Goal: Check status

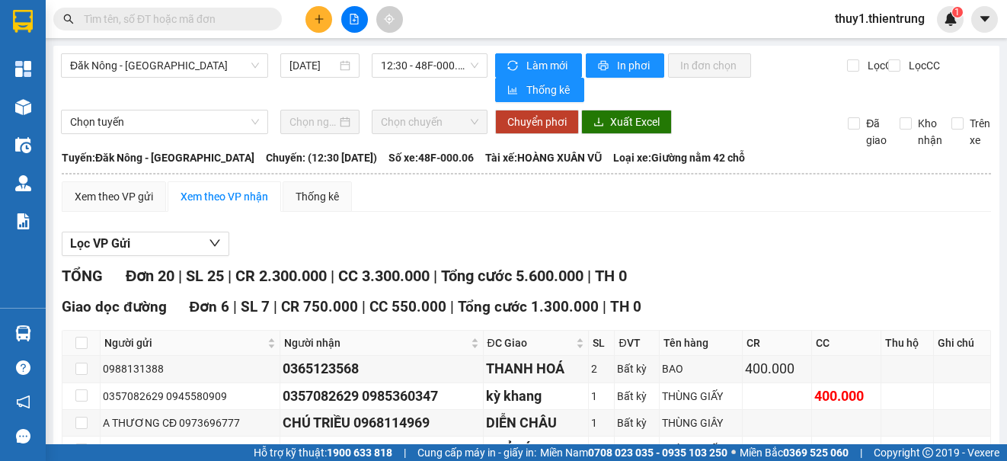
drag, startPoint x: 524, startPoint y: 217, endPoint x: 359, endPoint y: 173, distance: 171.0
drag, startPoint x: 551, startPoint y: 212, endPoint x: 524, endPoint y: 191, distance: 34.3
click at [228, 59] on span "Đăk Nông - [GEOGRAPHIC_DATA]" at bounding box center [164, 65] width 189 height 23
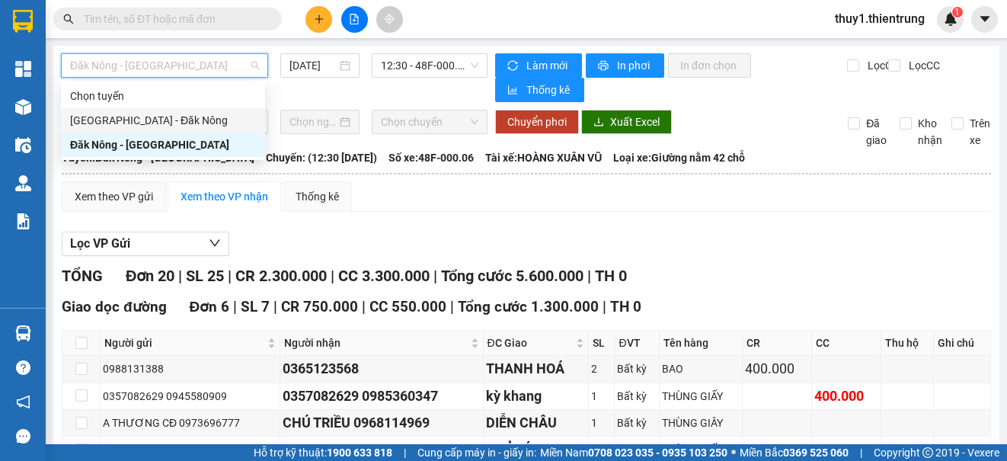
click at [156, 120] on div "[GEOGRAPHIC_DATA] - Đăk Nông" at bounding box center [163, 120] width 186 height 17
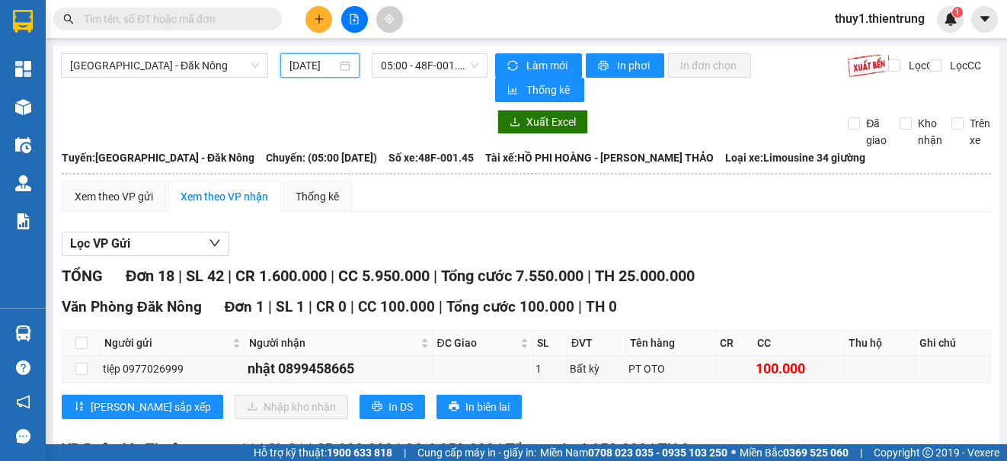
click at [311, 69] on input "[DATE]" at bounding box center [312, 65] width 47 height 17
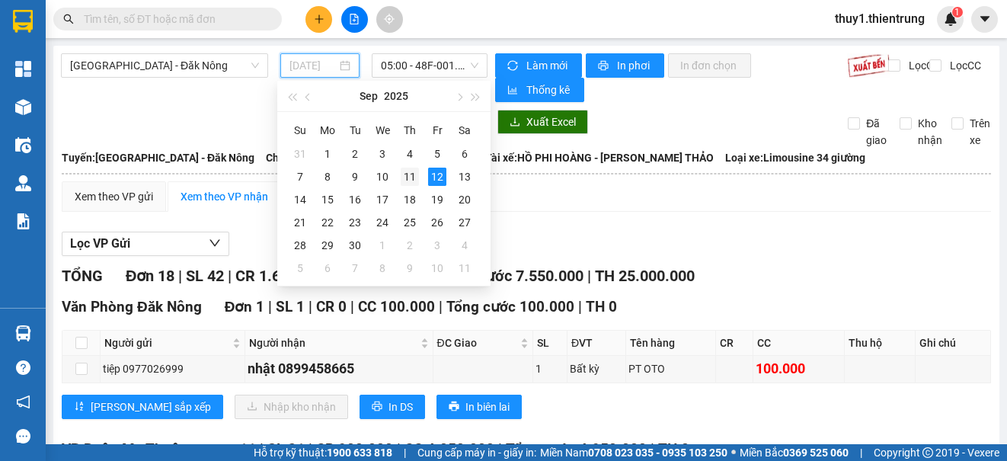
click at [409, 174] on div "11" at bounding box center [409, 177] width 18 height 18
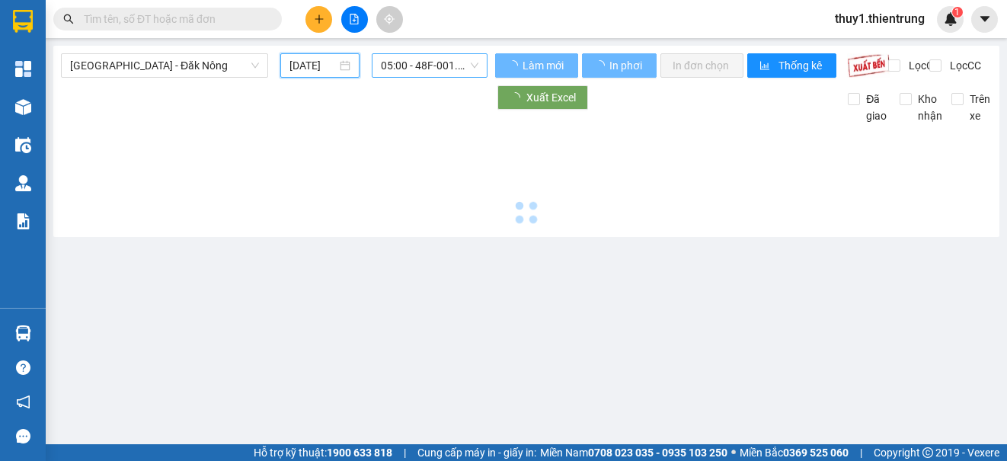
type input "[DATE]"
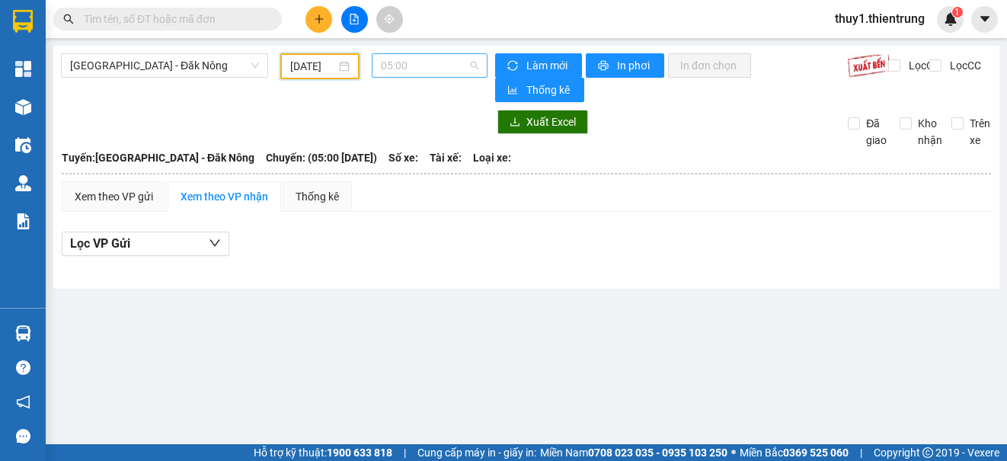
click at [427, 61] on span "05:00" at bounding box center [429, 65] width 97 height 23
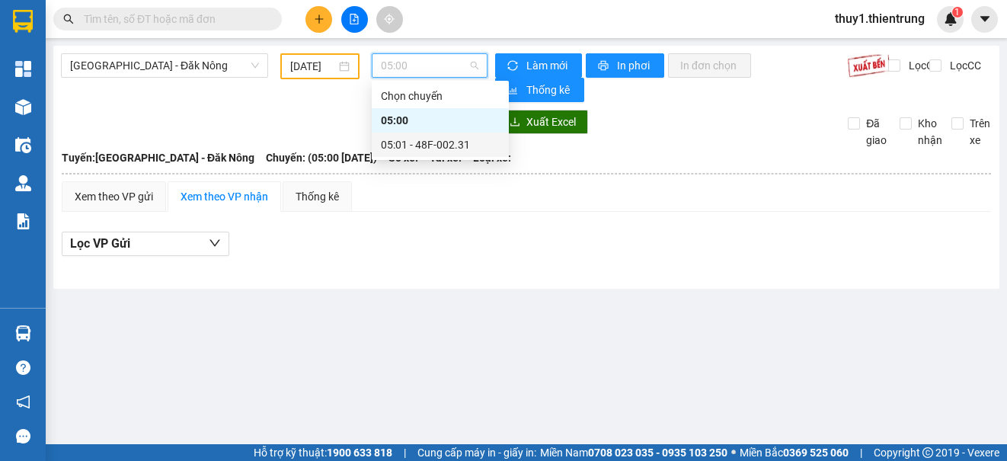
drag, startPoint x: 449, startPoint y: 148, endPoint x: 552, endPoint y: 282, distance: 169.5
click at [448, 149] on div "05:01 - 48F-002.31" at bounding box center [440, 144] width 119 height 17
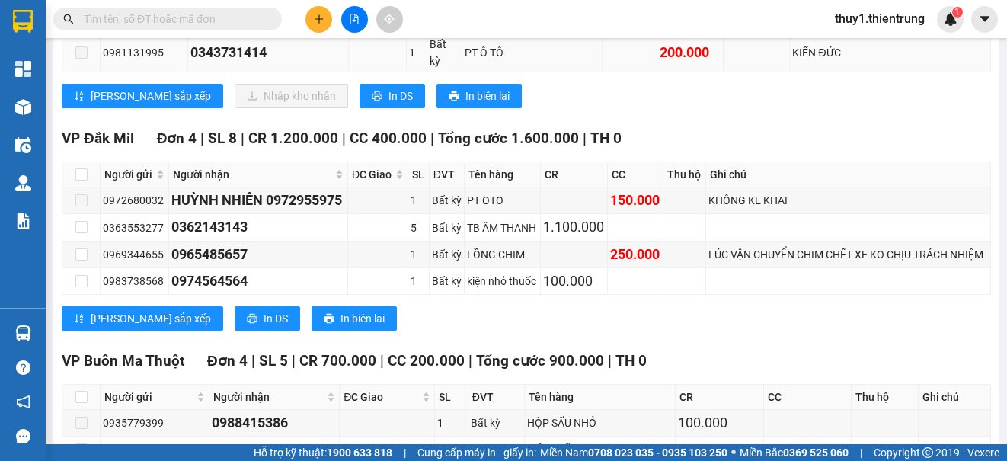
scroll to position [1294, 0]
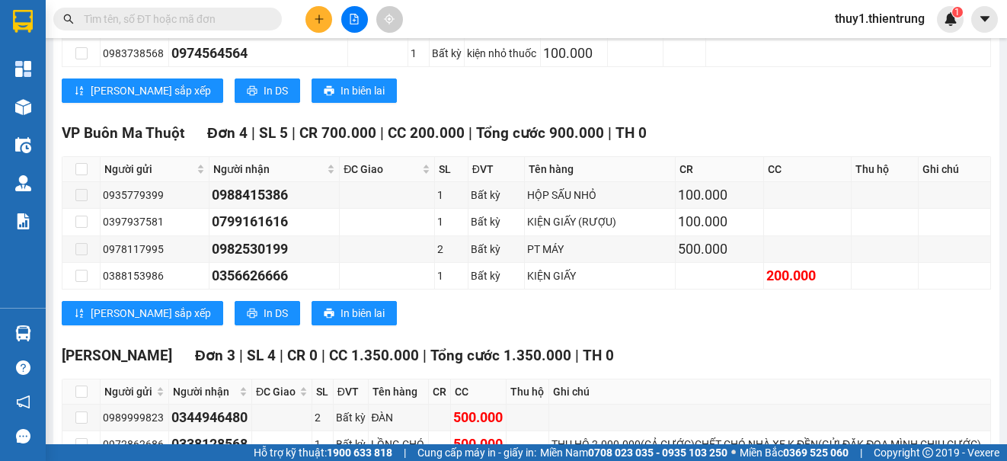
drag, startPoint x: 717, startPoint y: 194, endPoint x: 515, endPoint y: 216, distance: 203.7
click at [714, 301] on div "[PERSON_NAME] sắp xếp In DS In biên lai" at bounding box center [526, 313] width 929 height 24
